Goal: Task Accomplishment & Management: Complete application form

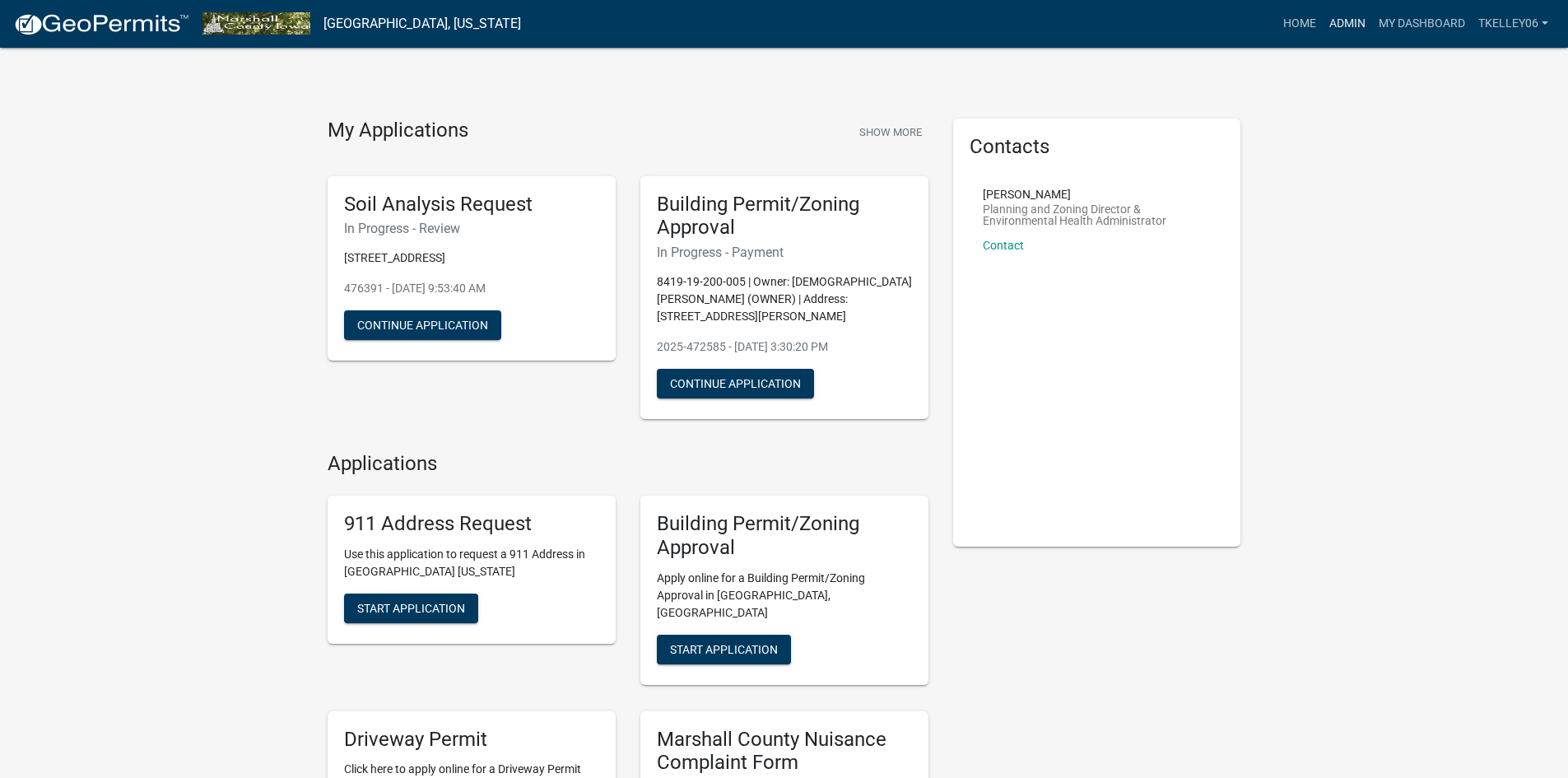
click at [1349, 19] on link "Admin" at bounding box center [1347, 23] width 49 height 31
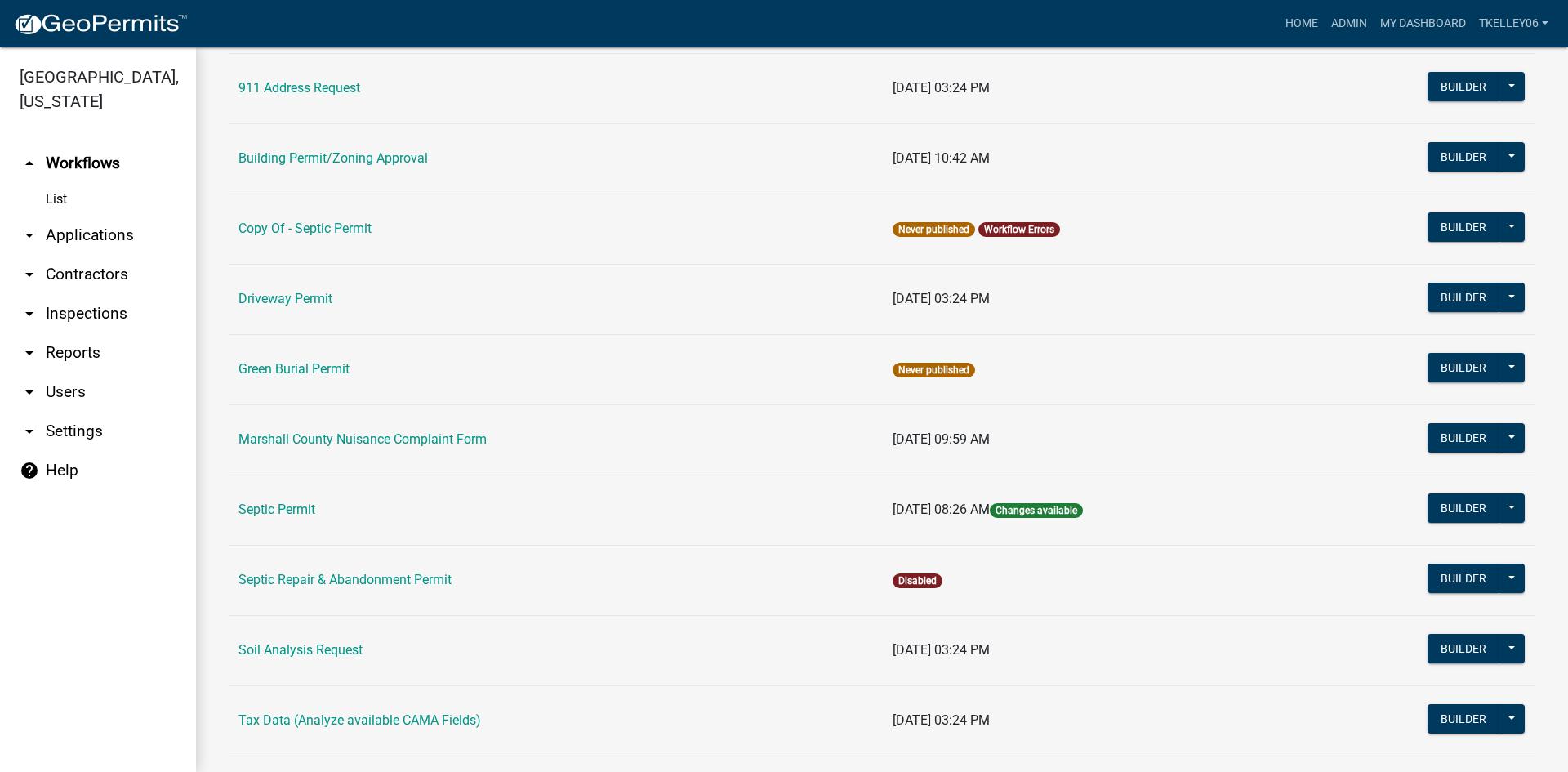
scroll to position [163, 0]
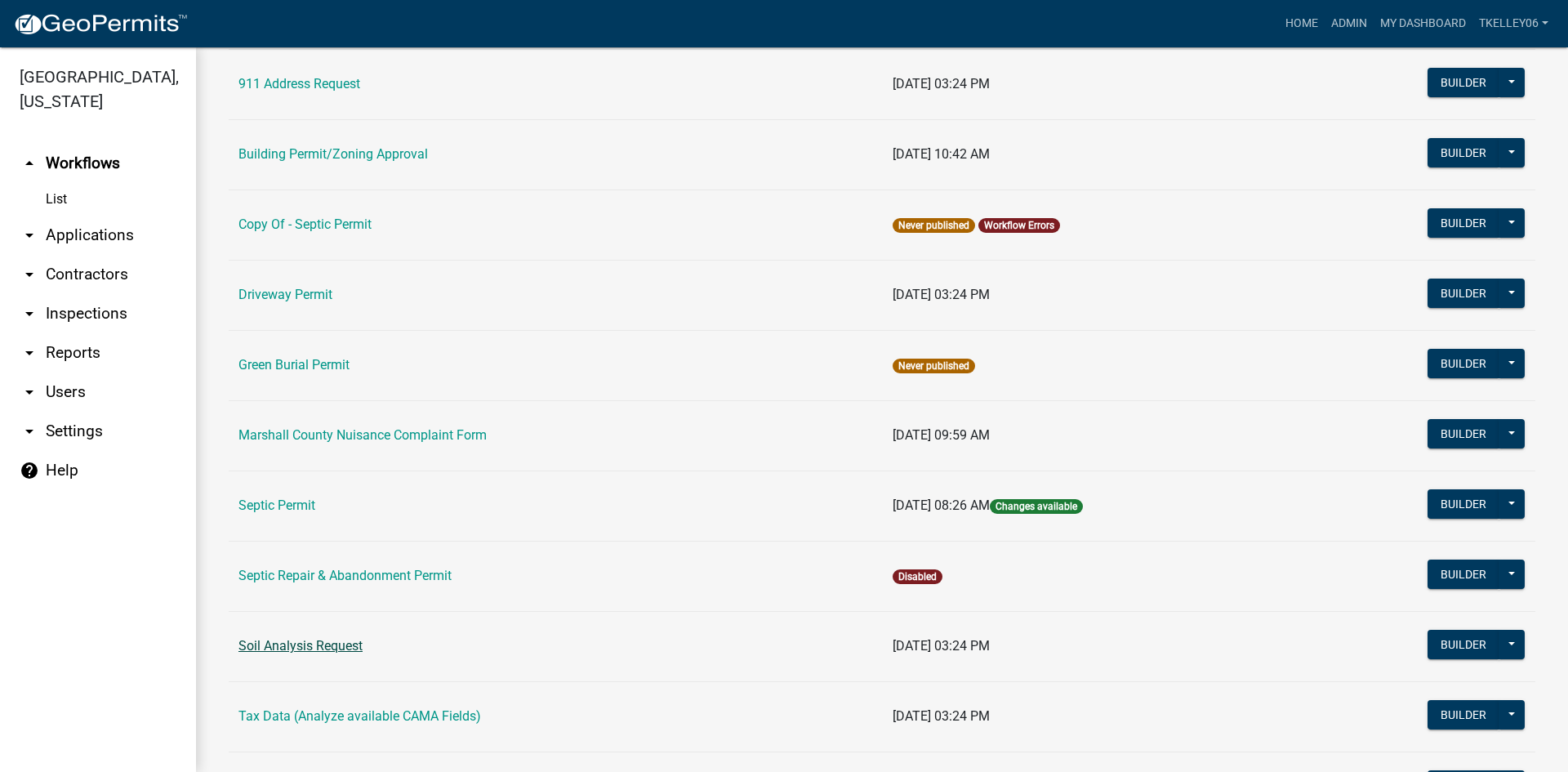
click at [298, 643] on link "Soil Analysis Request" at bounding box center [300, 646] width 124 height 16
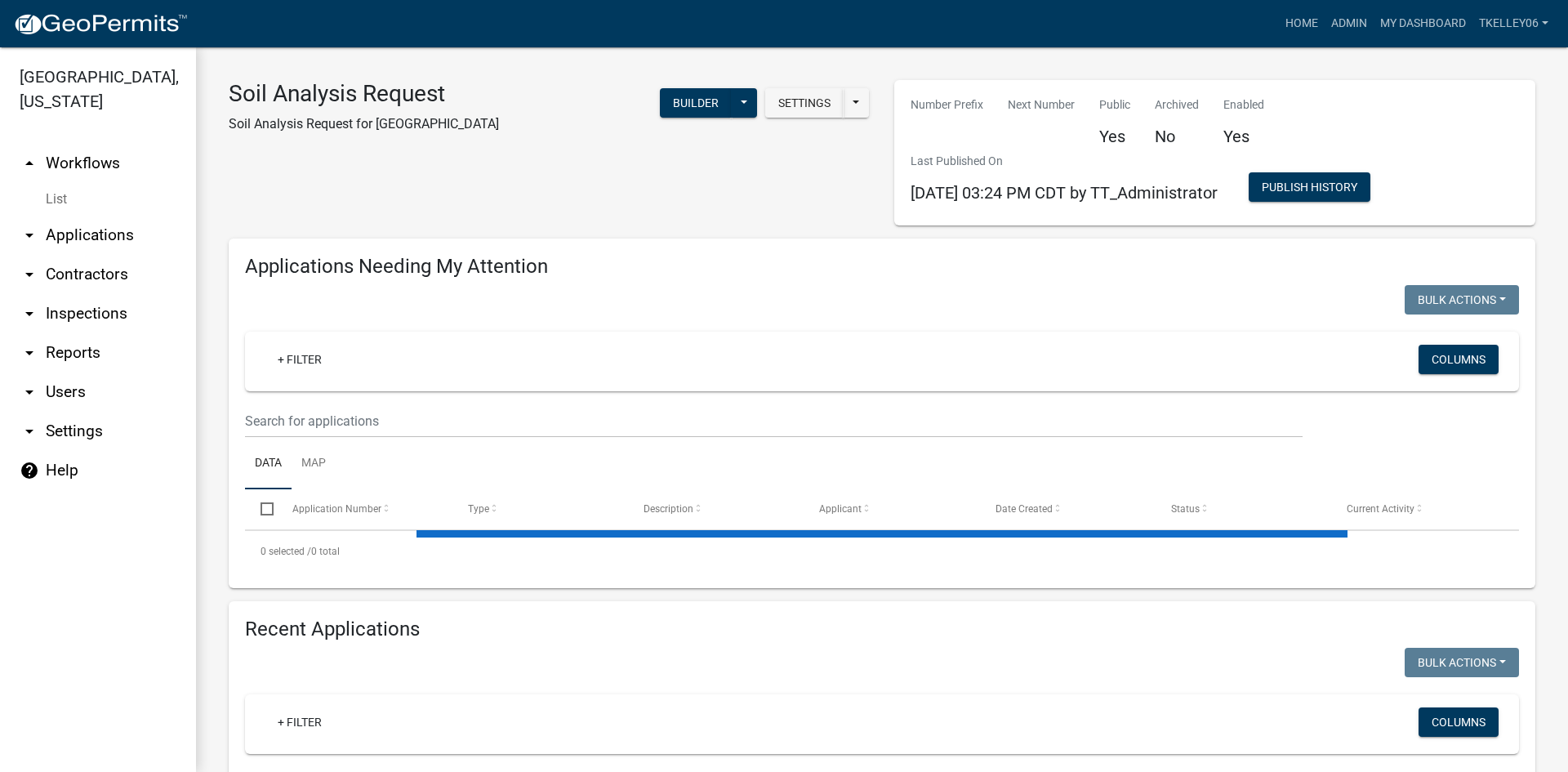
select select "3: 100"
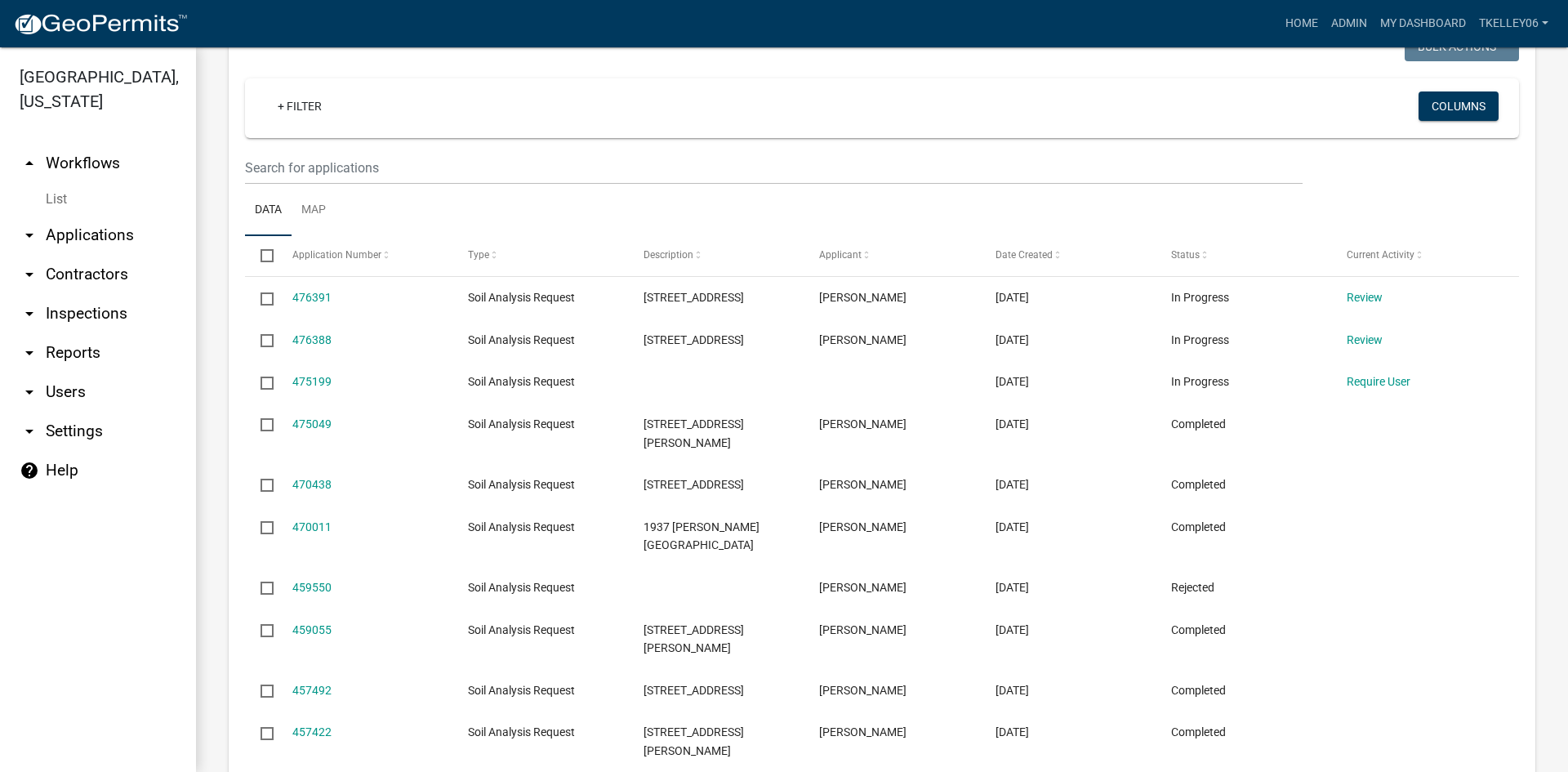
scroll to position [899, 0]
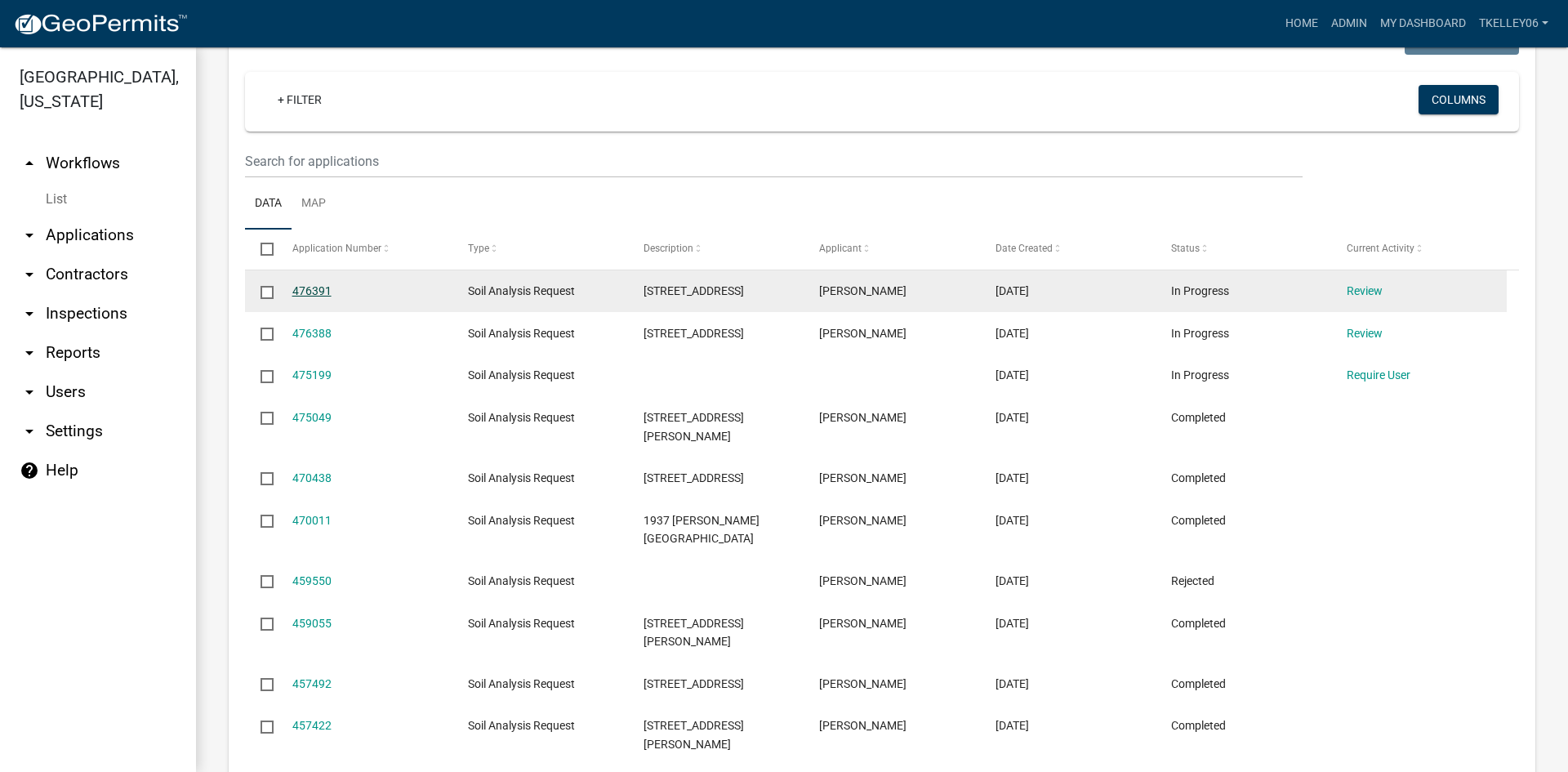
click at [322, 284] on link "476391" at bounding box center [312, 290] width 39 height 13
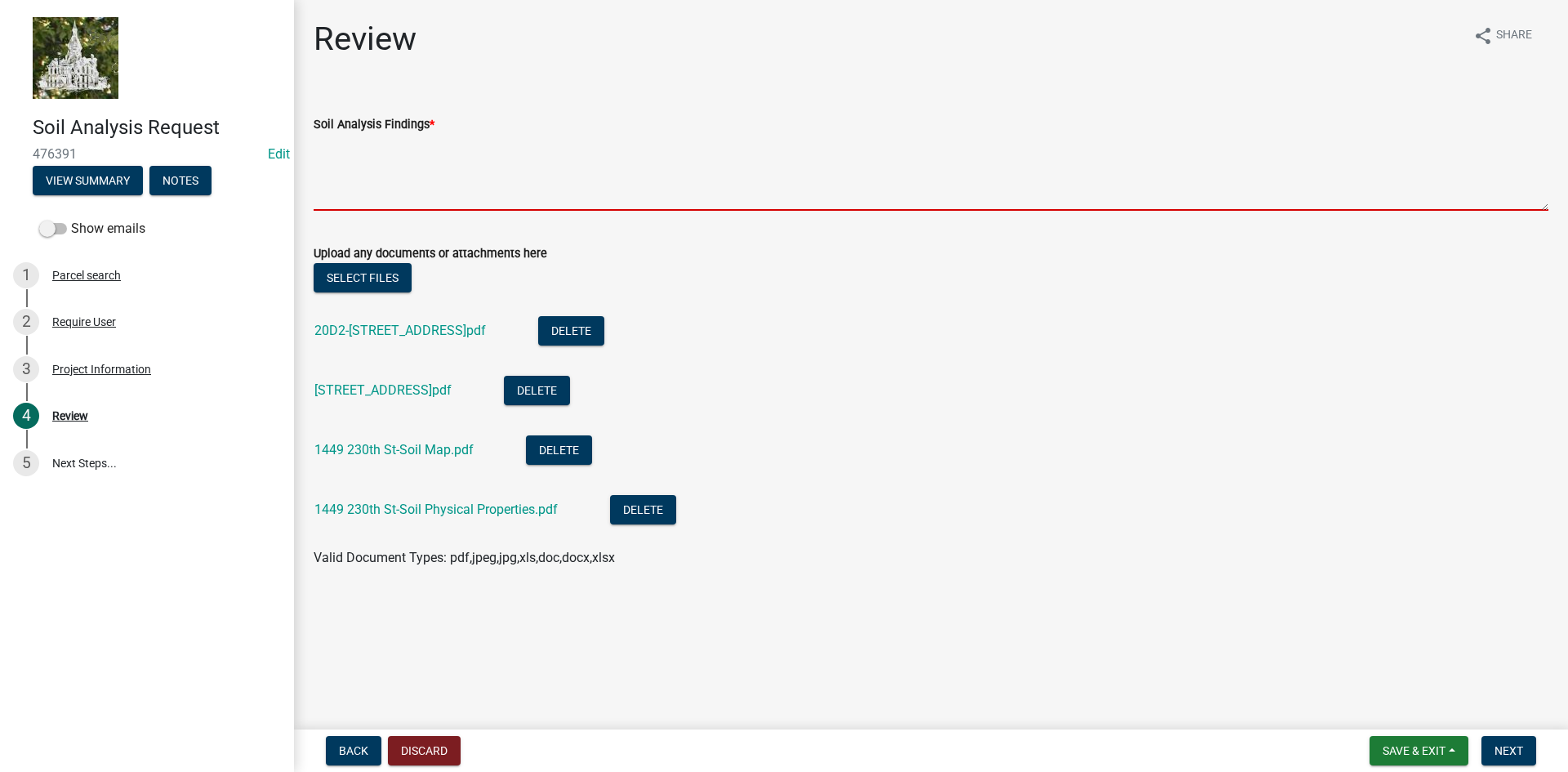
click at [441, 166] on textarea "Soil Analysis Findings *" at bounding box center [931, 173] width 1235 height 77
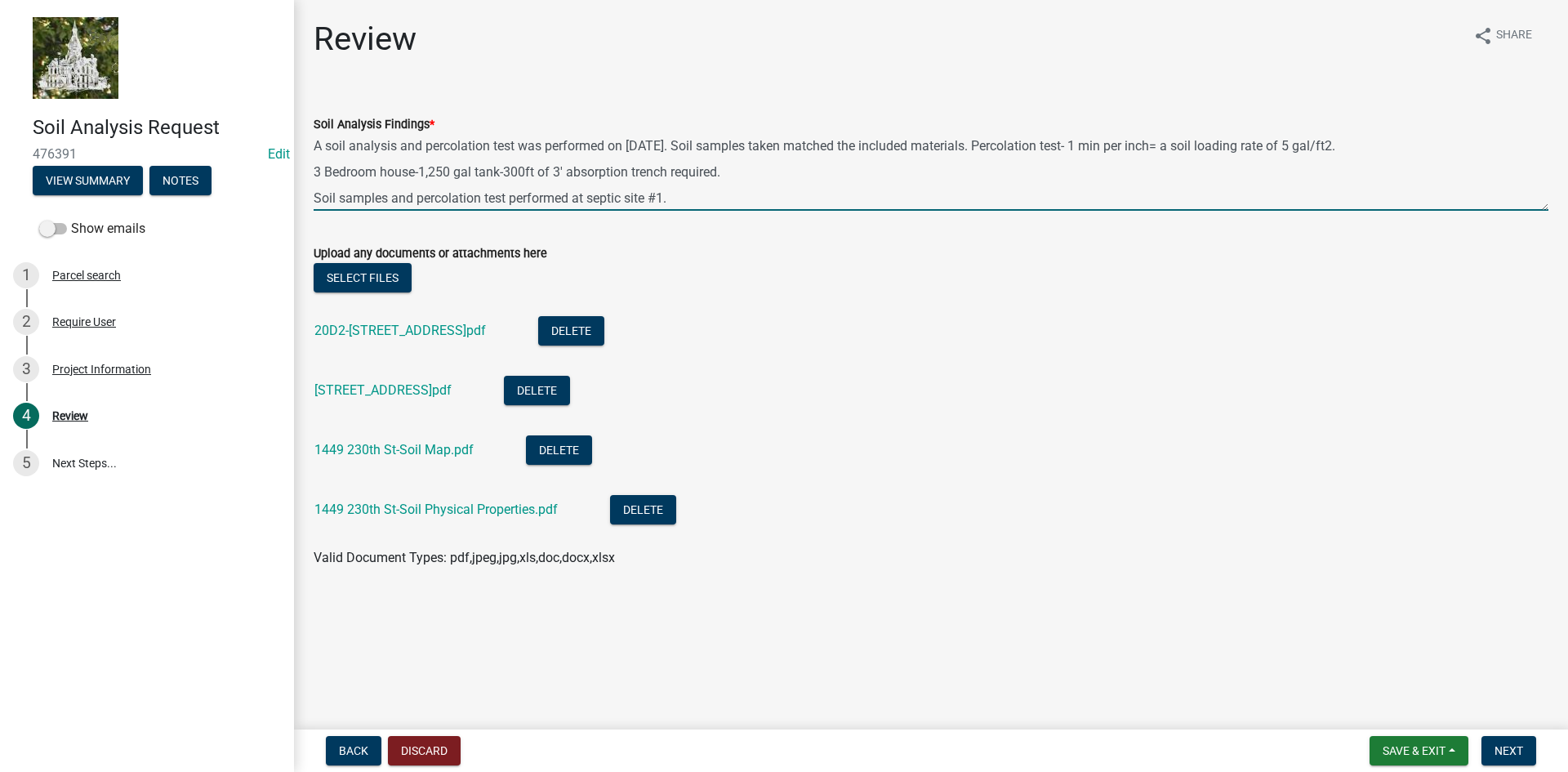
click at [1000, 143] on textarea "A soil analysis and percolation test was performed on [DATE]. Soil samples take…" at bounding box center [931, 173] width 1235 height 77
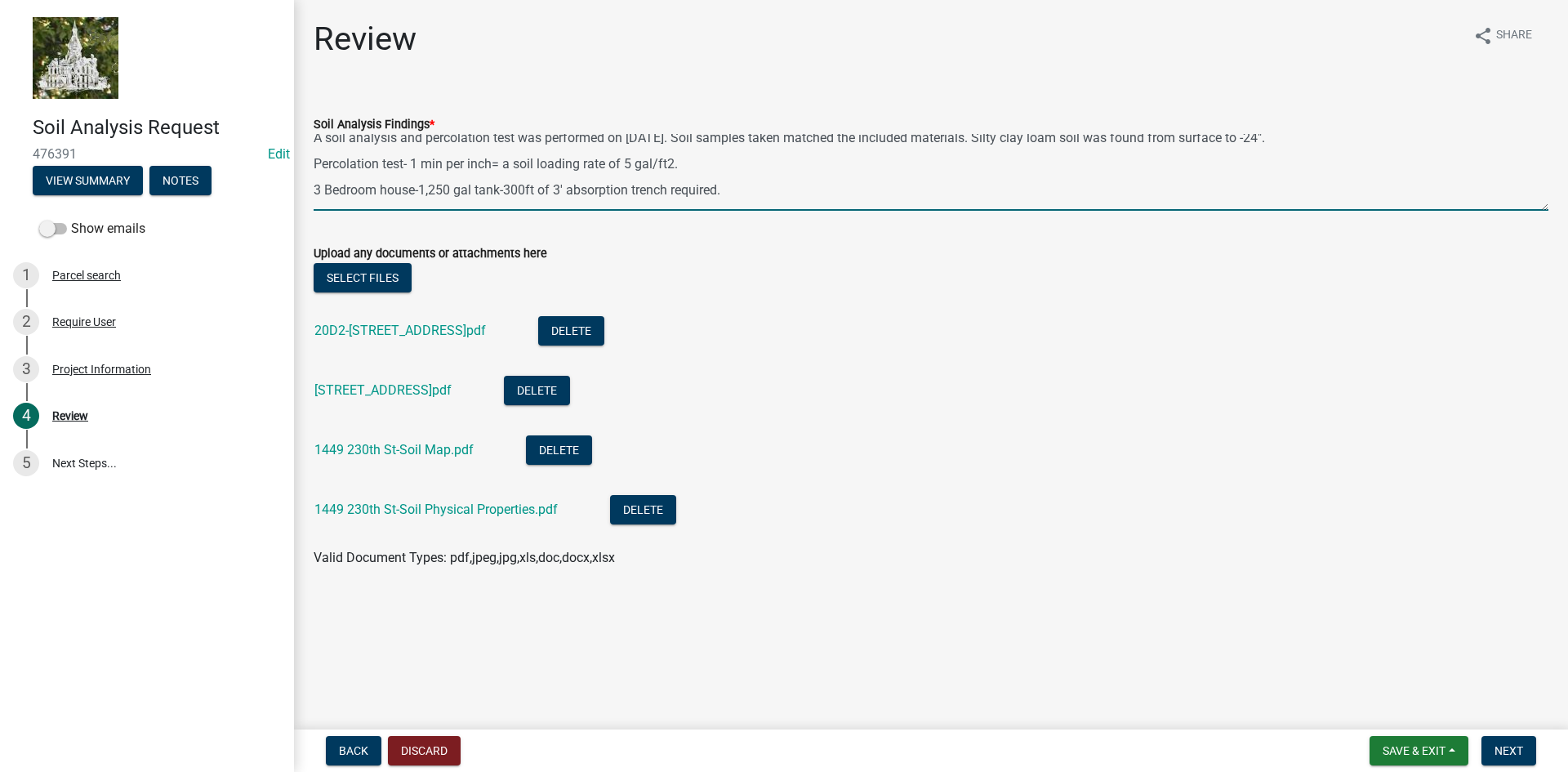
scroll to position [21, 0]
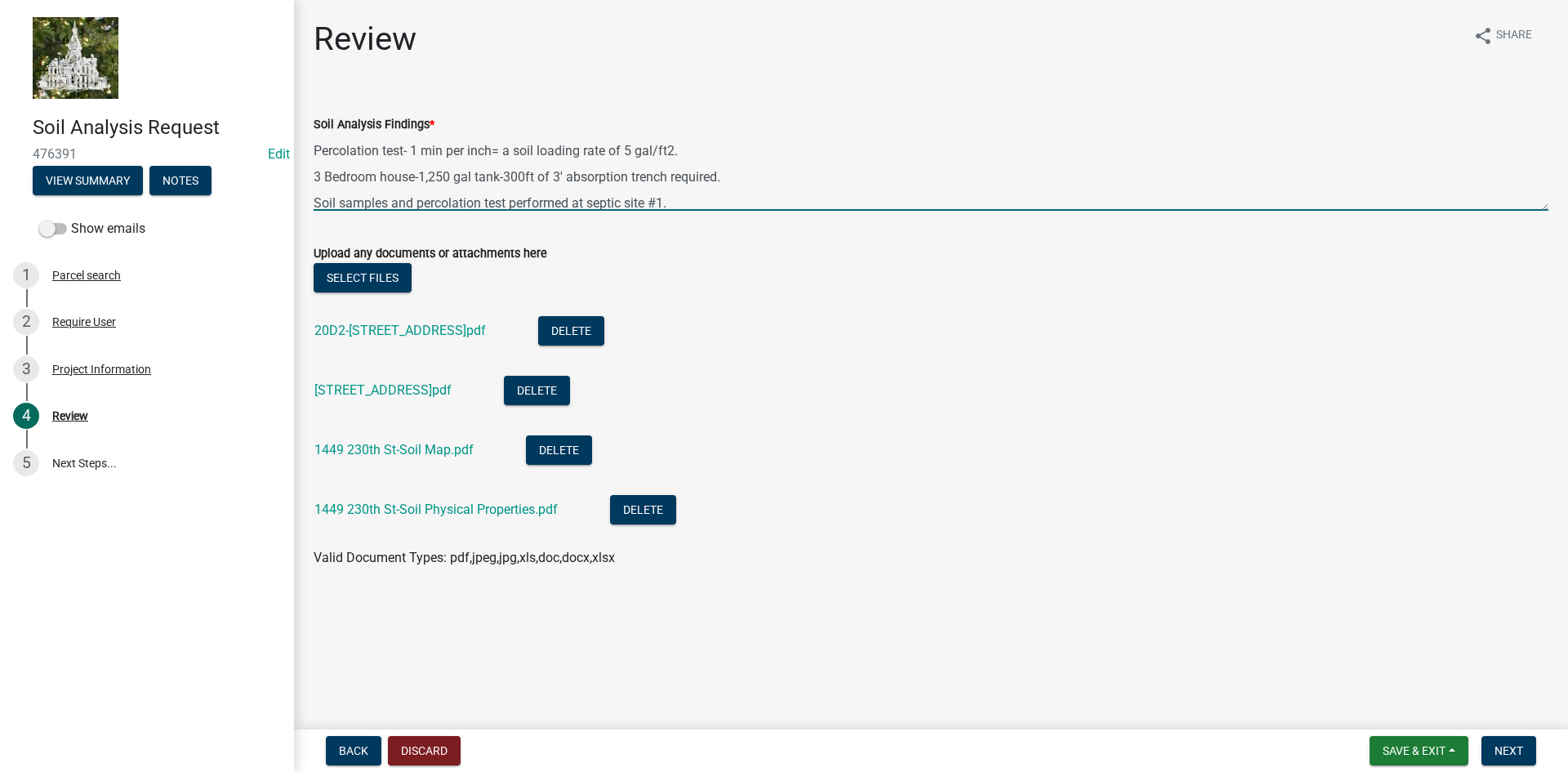
click at [624, 155] on textarea "A soil analysis and percolation test was performed on [DATE]. Soil samples take…" at bounding box center [931, 173] width 1235 height 77
click at [826, 167] on textarea "A soil analysis and percolation test was performed on [DATE]. Soil samples take…" at bounding box center [931, 173] width 1235 height 77
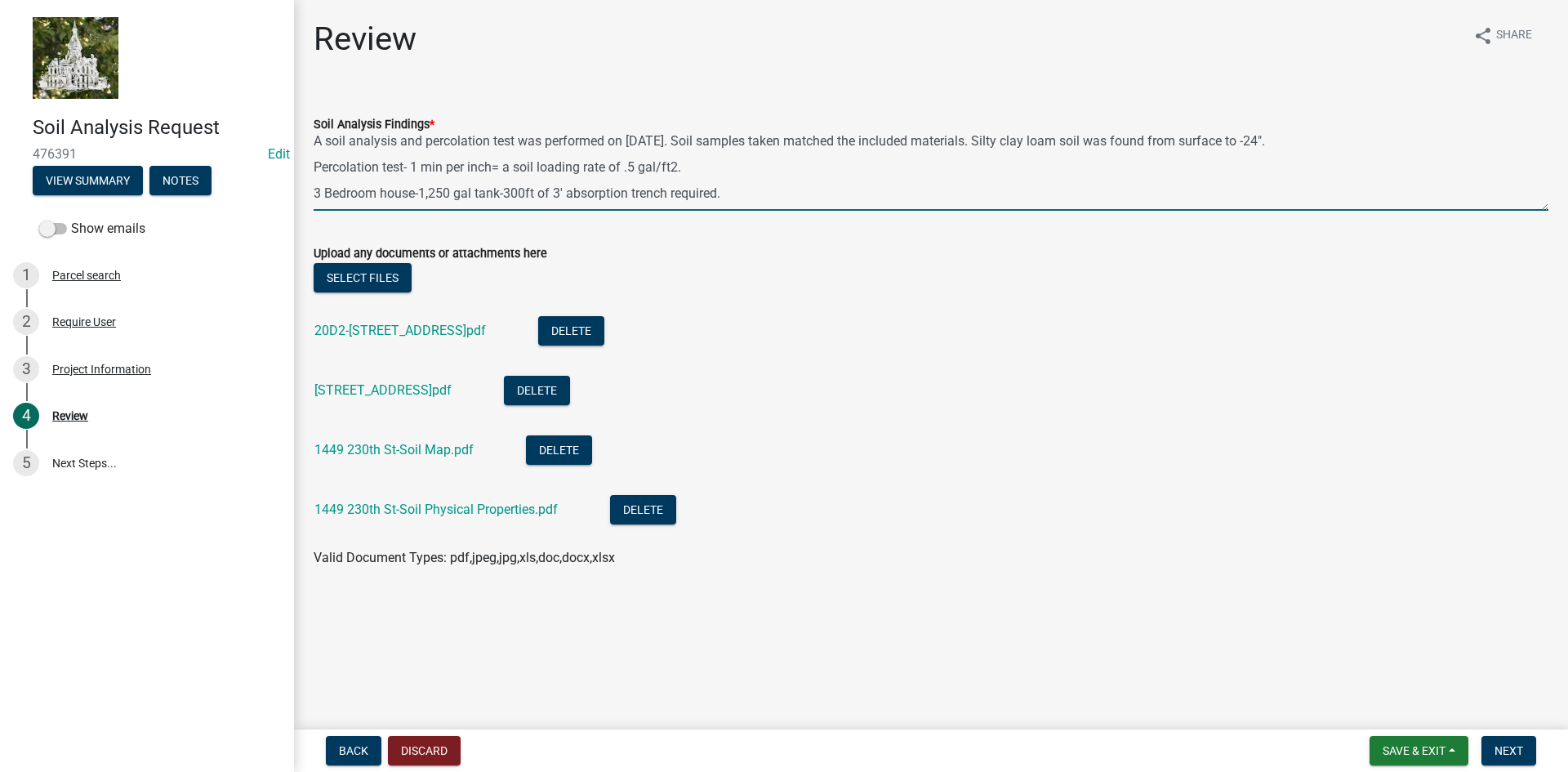
scroll to position [0, 0]
click at [1346, 146] on textarea "A soil analysis and percolation test was performed on [DATE]. Soil samples take…" at bounding box center [931, 173] width 1235 height 77
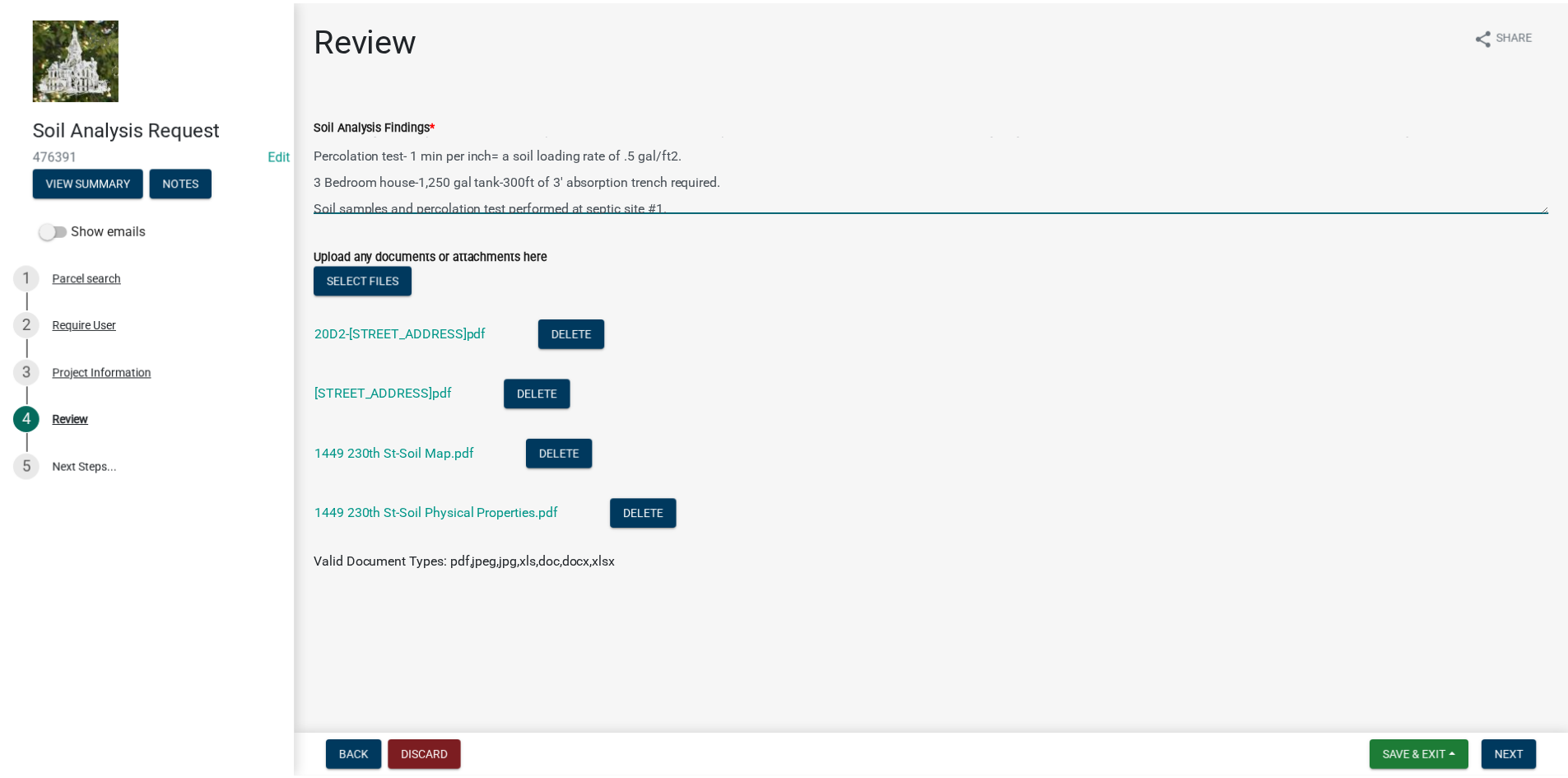
scroll to position [26, 0]
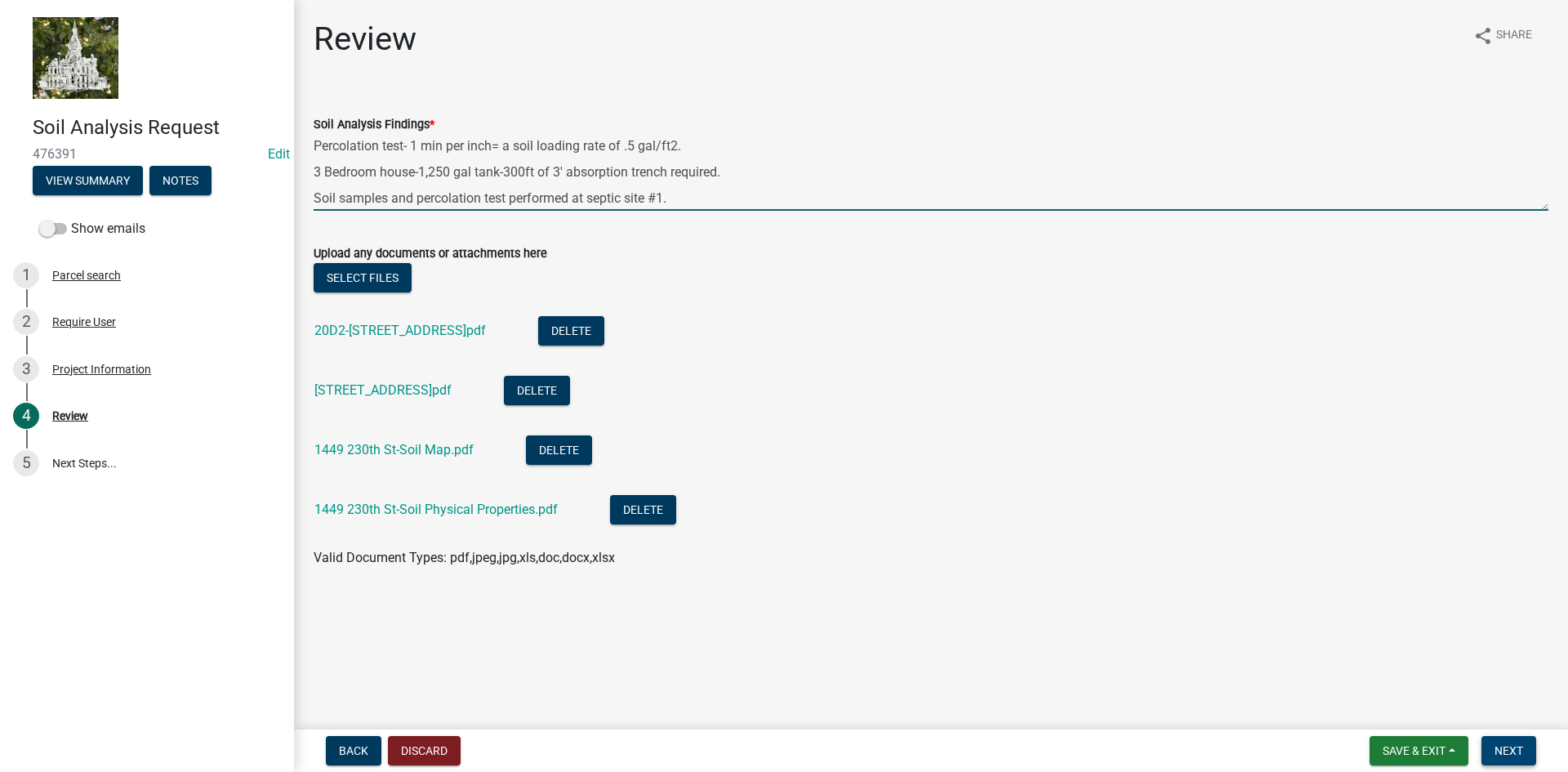
type textarea "A soil analysis and percolation test was performed on [DATE]. Soil samples take…"
click at [1514, 751] on span "Next" at bounding box center [1508, 750] width 29 height 13
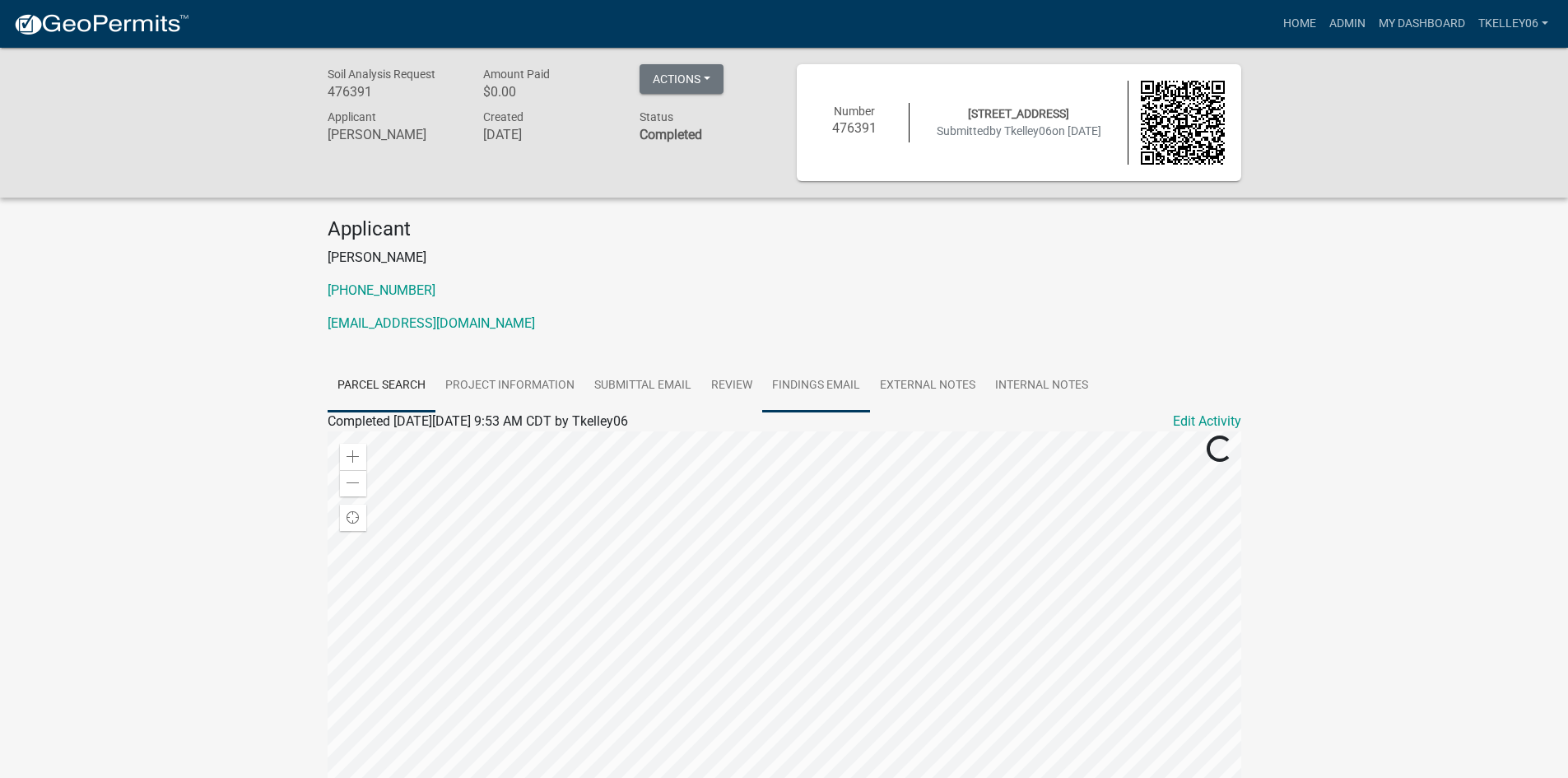
click at [833, 380] on link "Findings Email" at bounding box center [816, 386] width 108 height 53
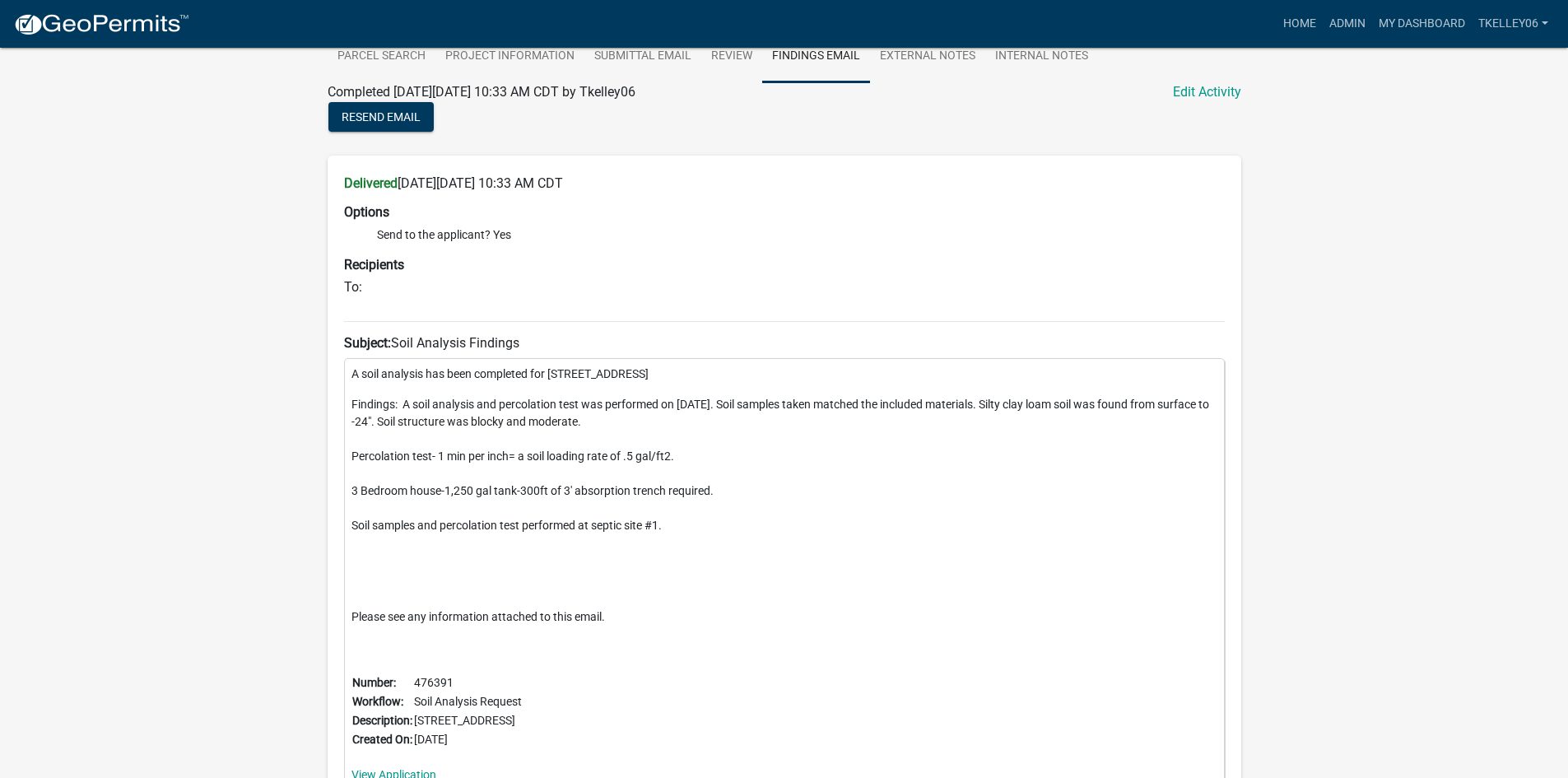
scroll to position [412, 0]
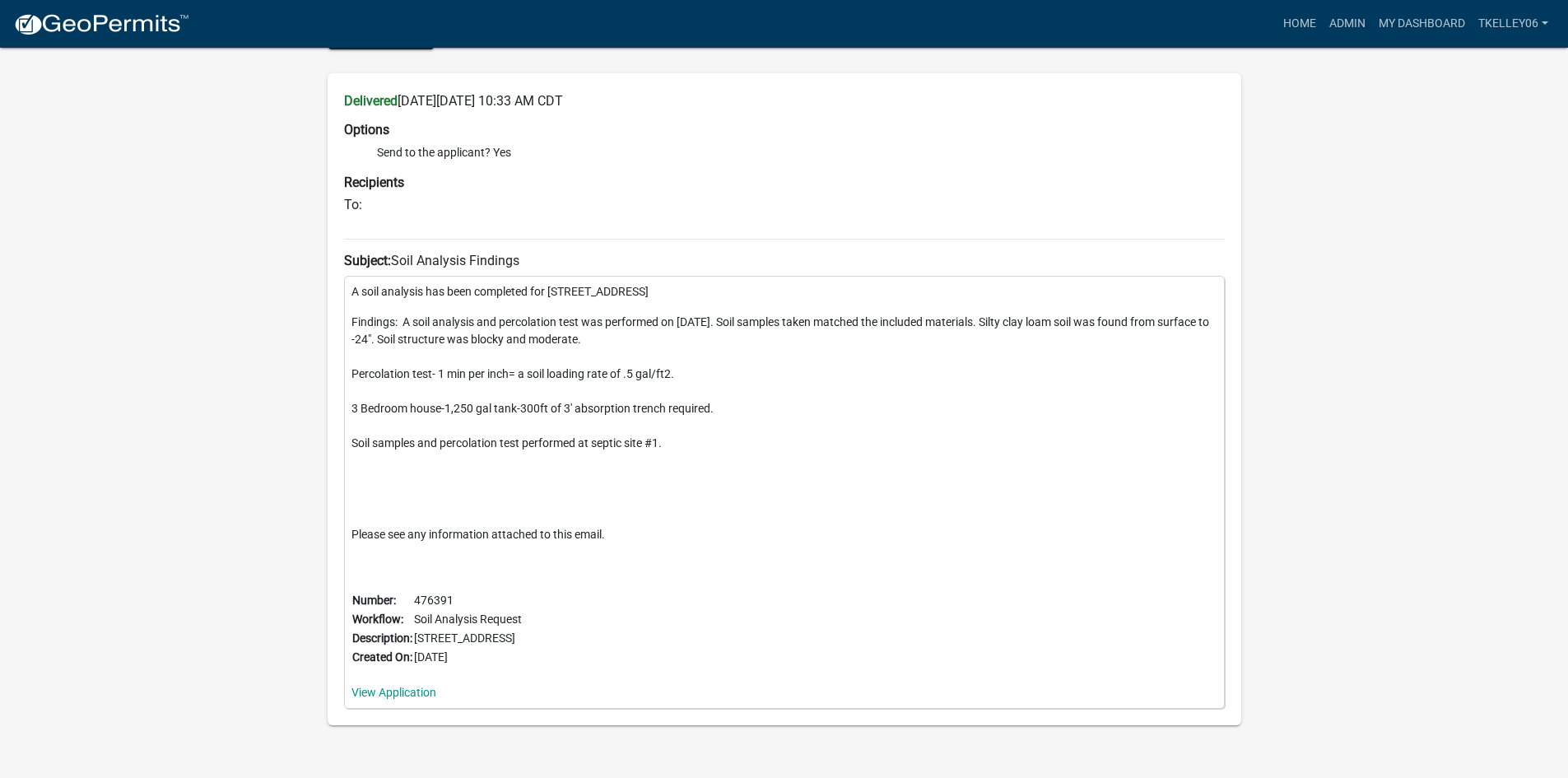
click at [1322, 366] on div "Soil Analysis Request 476391 Amount Paid $0.00 Actions Printer Friendly Recalcu…" at bounding box center [784, 215] width 1568 height 1158
